Goal: Complete application form

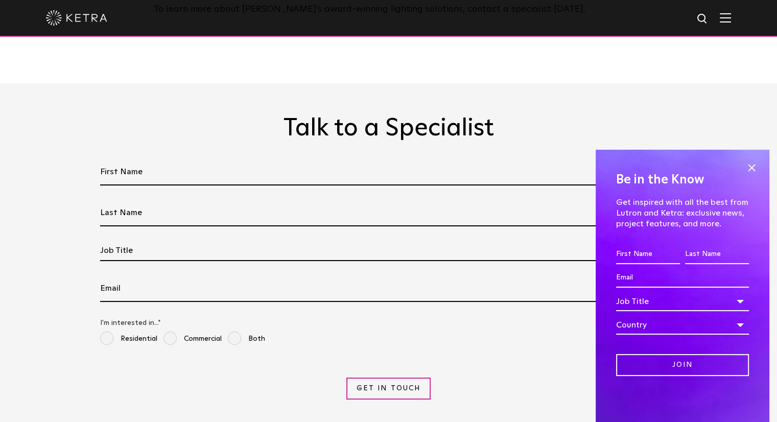
scroll to position [2043, 0]
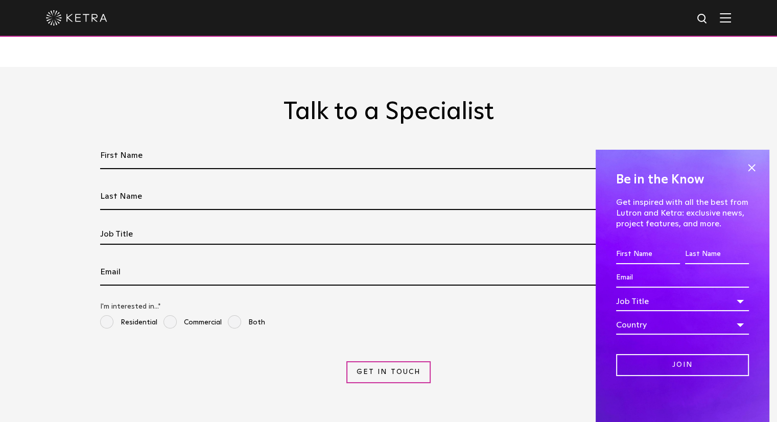
click at [170, 143] on input "First Name *" at bounding box center [388, 156] width 577 height 27
type input "[PERSON_NAME]"
type input "lippolt"
type input "[EMAIL_ADDRESS][DOMAIN_NAME]"
click at [178, 224] on div "Job Title" at bounding box center [388, 234] width 577 height 20
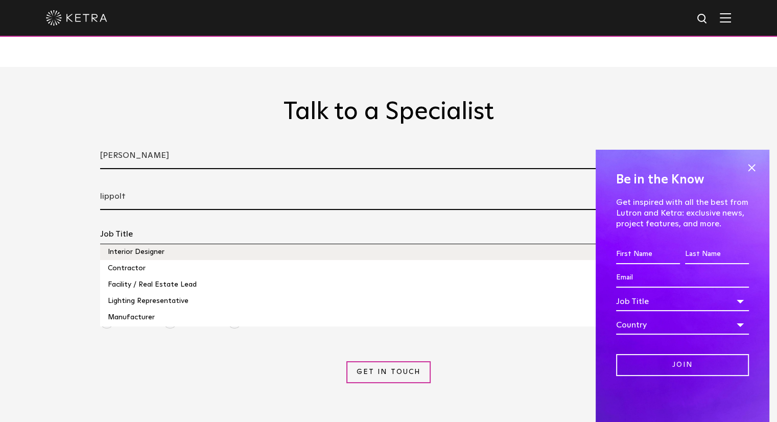
scroll to position [51, 0]
click at [143, 243] on li "Contractor" at bounding box center [388, 251] width 577 height 16
select select "Contractor"
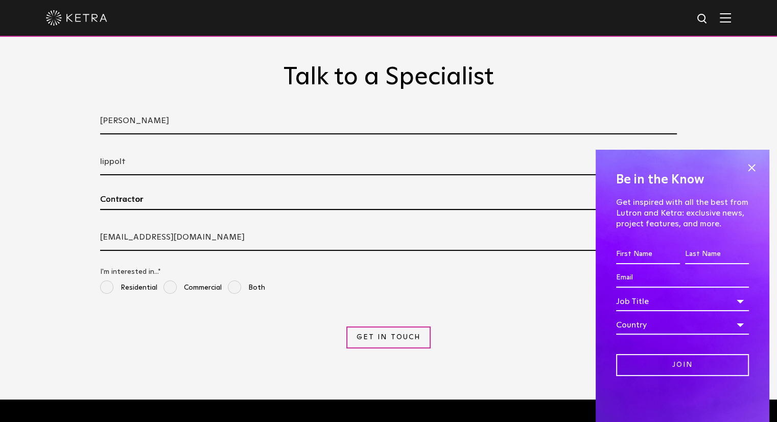
scroll to position [2094, 0]
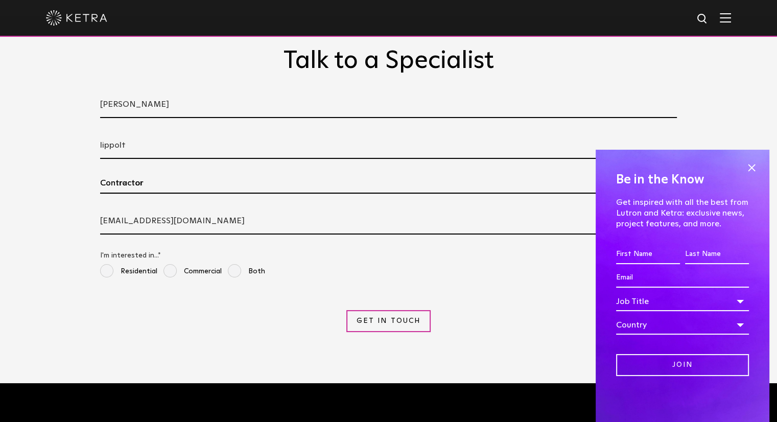
click at [190, 208] on input "[EMAIL_ADDRESS][DOMAIN_NAME]" at bounding box center [388, 221] width 577 height 27
type input "d"
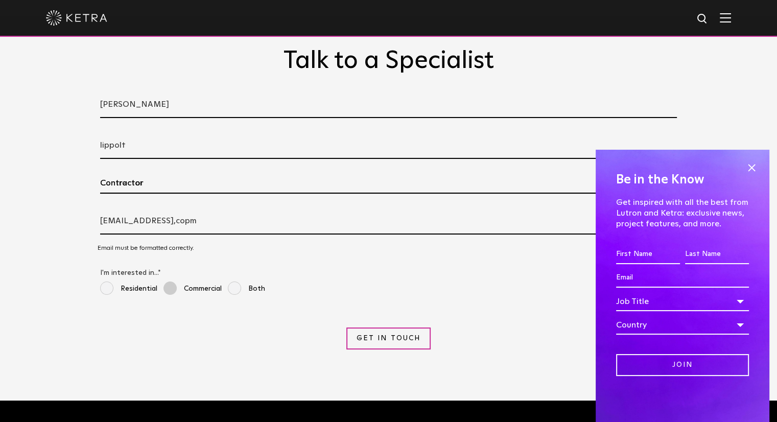
type input "[EMAIL_ADDRESS],copm"
click at [173, 281] on span "Commercial" at bounding box center [192, 288] width 58 height 15
click at [172, 281] on input "Commercial" at bounding box center [167, 286] width 8 height 11
radio input "true"
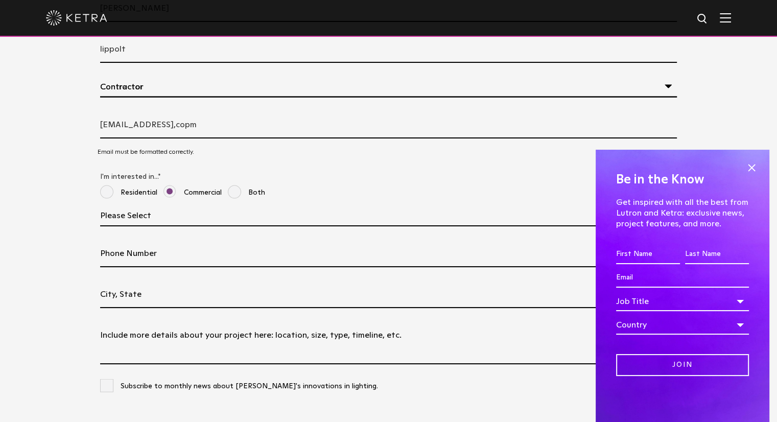
scroll to position [2197, 0]
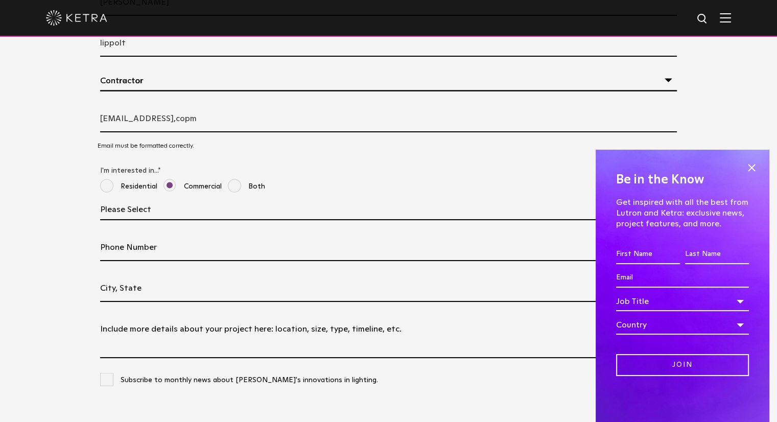
click at [157, 234] on input "Phone Number" at bounding box center [388, 247] width 577 height 27
type input "15162411888"
click at [195, 275] on input "Project Location" at bounding box center [388, 288] width 577 height 27
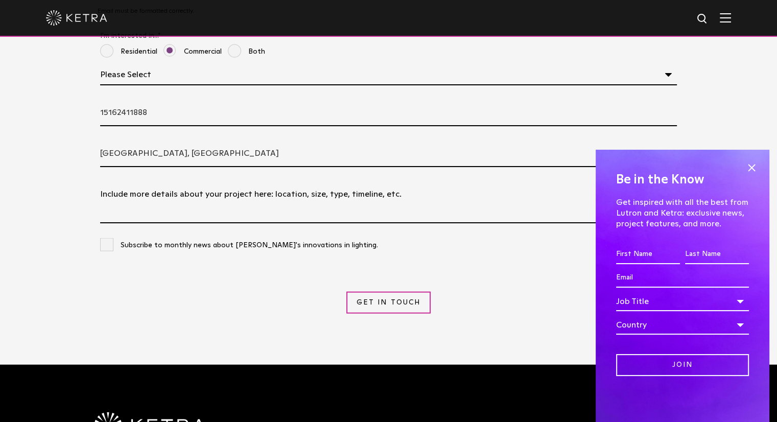
scroll to position [2350, 0]
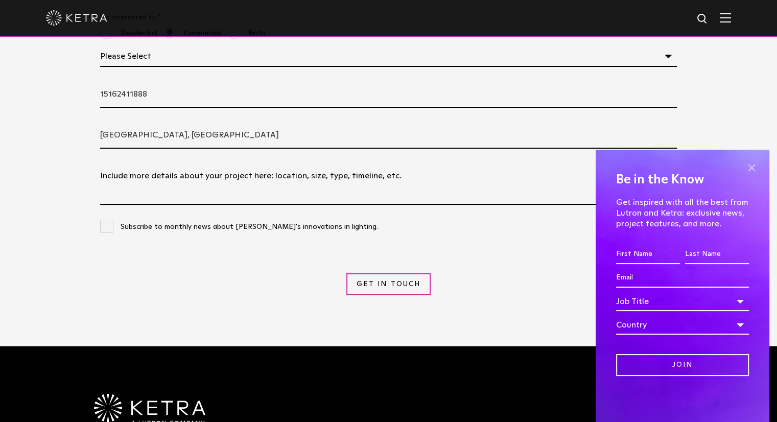
type input "[GEOGRAPHIC_DATA], [GEOGRAPHIC_DATA]"
drag, startPoint x: 752, startPoint y: 168, endPoint x: 732, endPoint y: 173, distance: 20.9
click at [752, 168] on span at bounding box center [751, 167] width 15 height 15
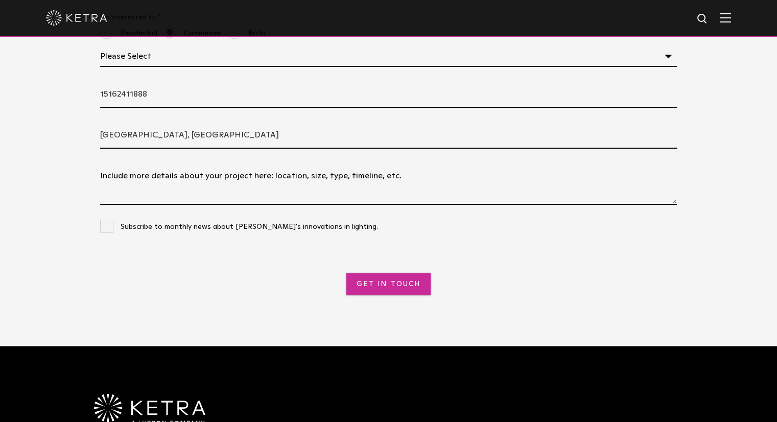
click at [382, 273] on input "Get in Touch" at bounding box center [388, 284] width 84 height 22
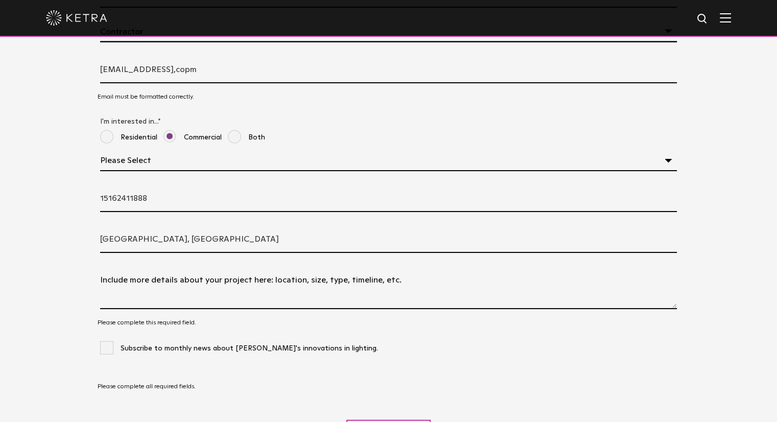
scroll to position [2357, 0]
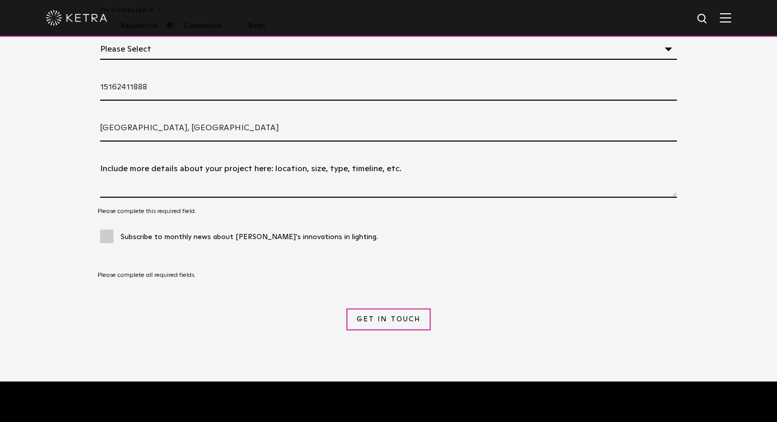
click at [104, 230] on span "Subscribe to monthly news about [PERSON_NAME]'s innovations in lighting." at bounding box center [239, 237] width 278 height 15
click at [104, 229] on input "Subscribe to monthly news about [PERSON_NAME]'s innovations in lighting." at bounding box center [388, 234] width 577 height 11
checkbox input "true"
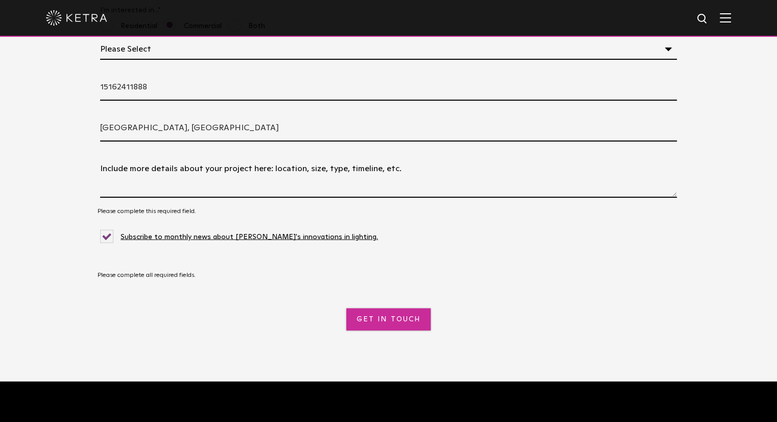
click at [388, 309] on input "Get in Touch" at bounding box center [388, 320] width 84 height 22
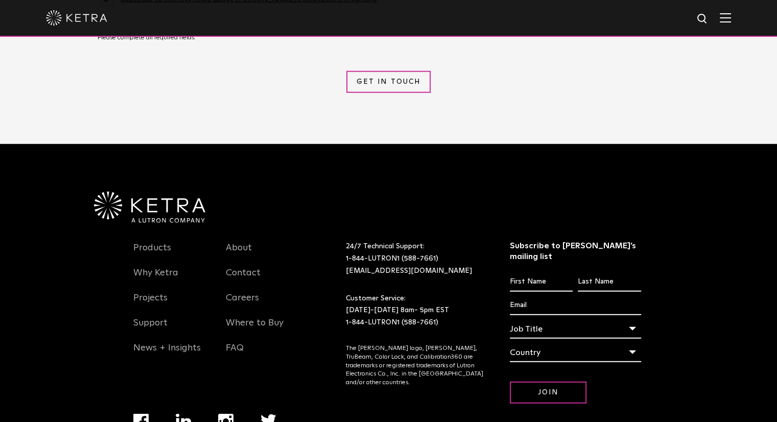
scroll to position [2612, 0]
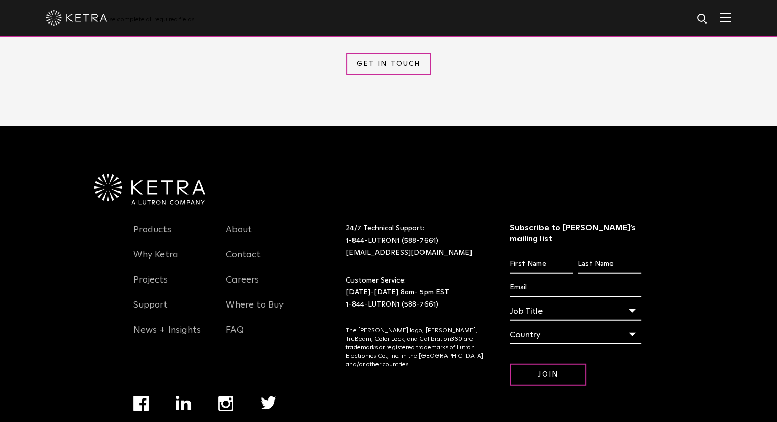
click at [557, 254] on input "First name *" at bounding box center [541, 263] width 63 height 19
type input "[PERSON_NAME]"
type input "lippolt"
type input "[EMAIL_ADDRESS][DOMAIN_NAME]"
select select "[GEOGRAPHIC_DATA]"
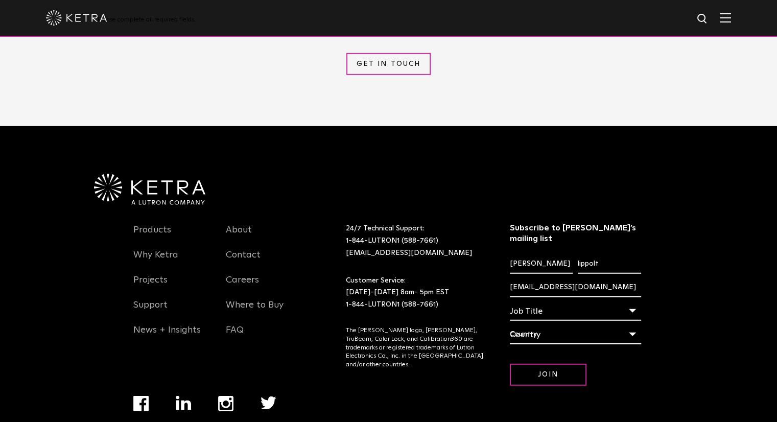
click at [633, 301] on div "Job Title" at bounding box center [575, 310] width 131 height 19
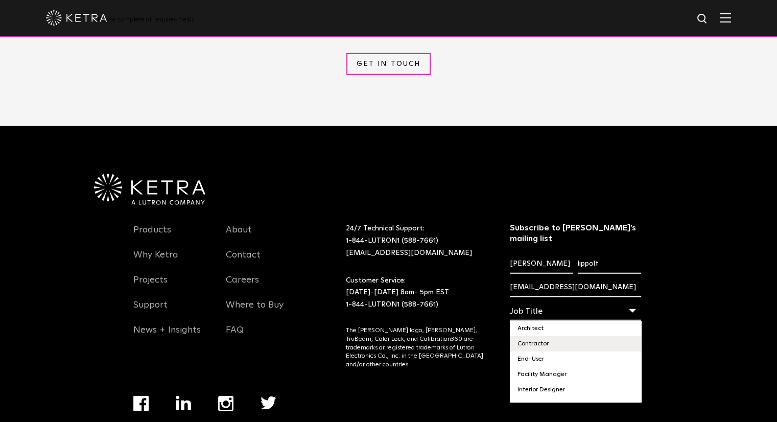
click at [582, 336] on li "Contractor" at bounding box center [575, 343] width 131 height 15
select select "Contractor"
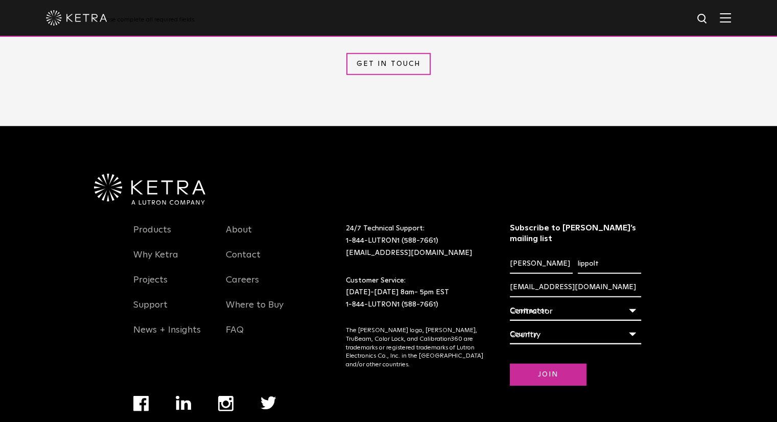
click at [555, 364] on input "Join" at bounding box center [548, 375] width 77 height 22
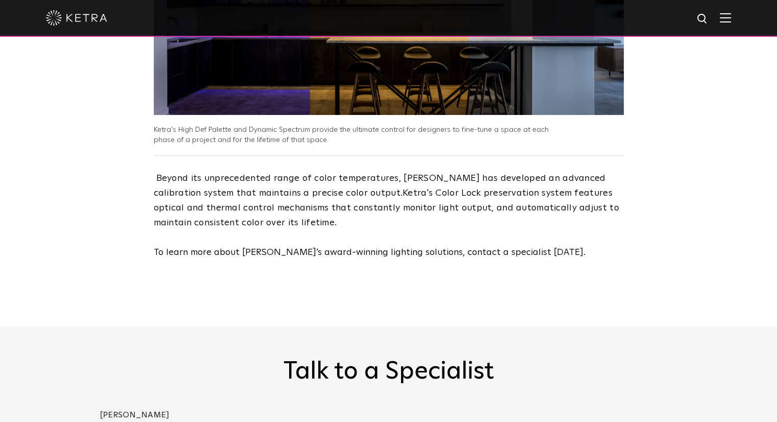
scroll to position [1618, 0]
